Goal: Task Accomplishment & Management: Use online tool/utility

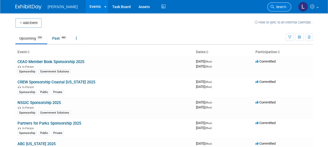
click at [281, 7] on span "Search" at bounding box center [280, 7] width 12 height 4
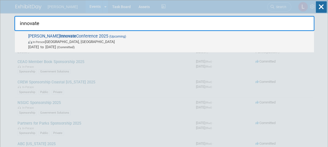
type input "innovate"
click at [204, 42] on span "In-Person Salt Lake City, UT" at bounding box center [169, 41] width 283 height 5
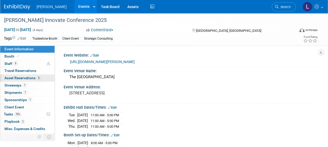
click at [20, 78] on span "Asset Reservations 5" at bounding box center [22, 78] width 36 height 4
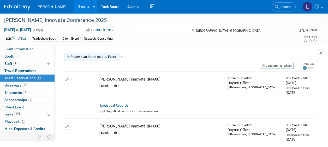
click at [82, 58] on button "Reserve an Asset for this Event" at bounding box center [91, 57] width 55 height 8
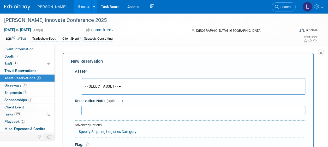
scroll to position [5, 0]
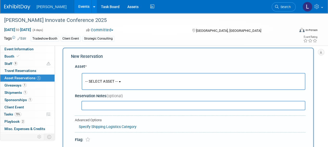
click at [106, 85] on button "-- SELECT ASSET --" at bounding box center [193, 81] width 223 height 17
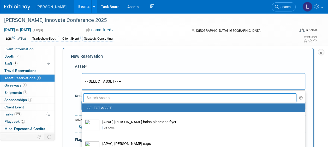
click at [106, 97] on input "text" at bounding box center [189, 97] width 213 height 9
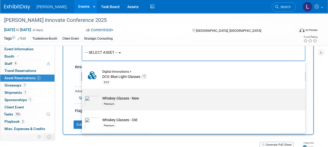
scroll to position [37, 0]
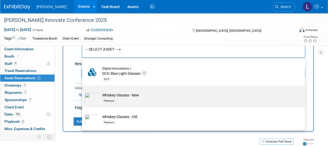
type input "glasses"
click at [182, 99] on div "Premium" at bounding box center [198, 101] width 192 height 6
click at [83, 92] on input "Whiskey Glasses - New Premium" at bounding box center [80, 89] width 3 height 3
select select "10726618"
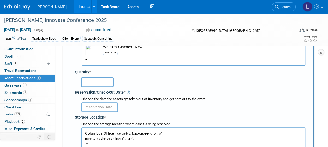
click at [100, 85] on input "text" at bounding box center [97, 81] width 32 height 9
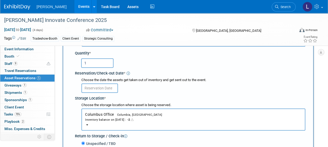
scroll to position [56, 0]
type input "1"
click at [121, 118] on div "Inventory balance on [DATE] : -2" at bounding box center [193, 119] width 216 height 5
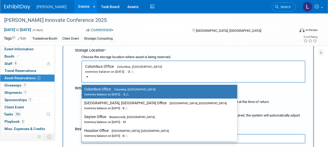
scroll to position [107, 0]
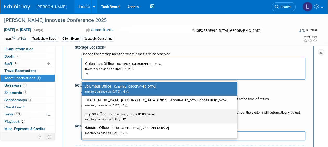
click at [118, 120] on div "Inventory balance on [DATE] : 12" at bounding box center [155, 118] width 142 height 5
click at [82, 116] on input "Dayton Office Beavercreek, [GEOGRAPHIC_DATA] Inventory balance on [DATE] : 12" at bounding box center [80, 113] width 3 height 3
select select "11223930"
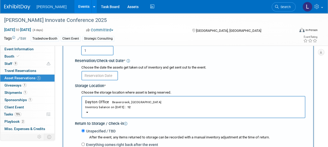
scroll to position [68, 0]
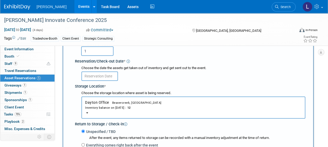
click at [112, 76] on input "text" at bounding box center [99, 75] width 36 height 9
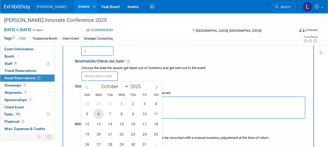
click at [97, 111] on span "6" at bounding box center [98, 114] width 10 height 10
type input "[DATE]"
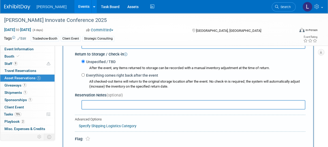
scroll to position [140, 0]
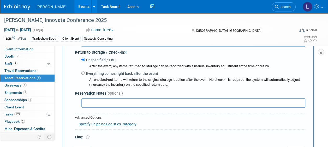
click at [132, 102] on input "text" at bounding box center [193, 102] width 224 height 9
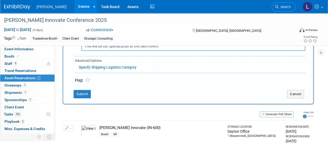
scroll to position [197, 0]
type input "This will be our special prize at the client event."
click at [84, 94] on button "Submit" at bounding box center [81, 94] width 17 height 8
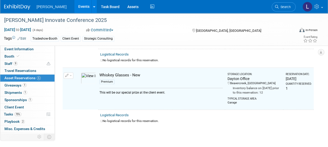
scroll to position [262, 0]
